Goal: Navigation & Orientation: Understand site structure

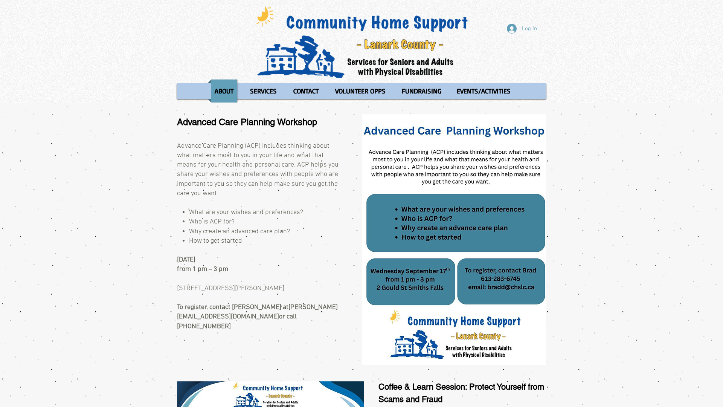
click at [0, 0] on div "Log In ABOUT OUR STORIES Diner's Club Stories MOW Stories [PERSON_NAME]'s Journ…" at bounding box center [361, 51] width 723 height 103
